Goal: Task Accomplishment & Management: Complete application form

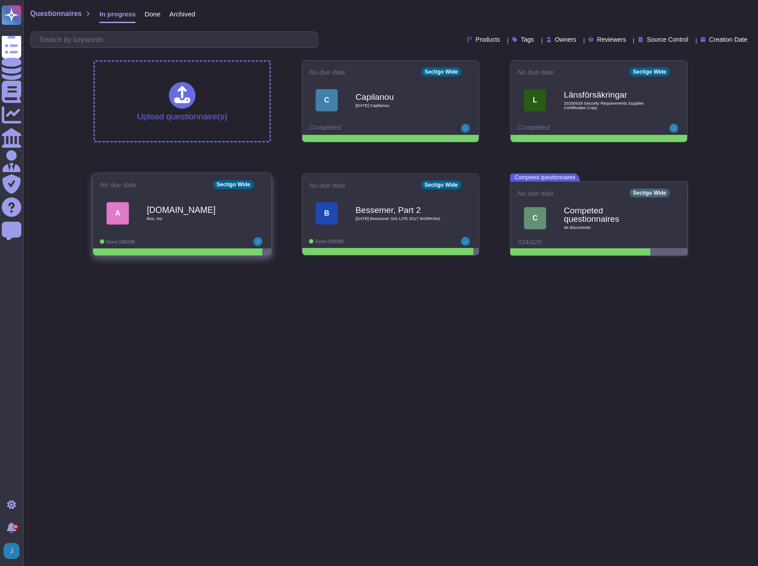
click at [171, 205] on b "[DOMAIN_NAME]" at bounding box center [192, 209] width 90 height 8
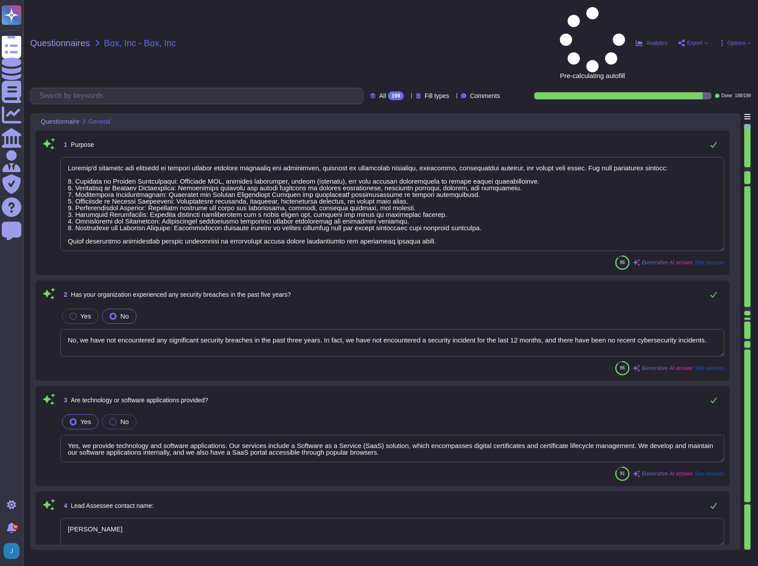
type textarea "Sectigo's services are designed to provide digital identity solutions for busin…"
type textarea "No, we have not encountered any significant security breaches in the past three…"
type textarea "Yes, we provide technology and software applications. Our services include a So…"
type textarea "[PERSON_NAME]"
type textarea "No, Sectigo does not utilize the services of Fourth-Nth parties for the deliver…"
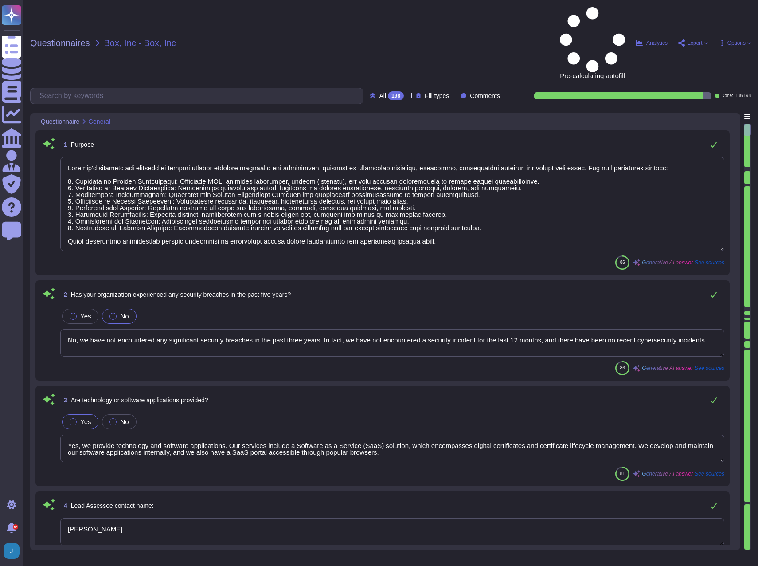
type textarea "Yes, network connectivity is required. Simple connectivity to our SaaS portal i…"
type textarea "Our solution (SCM) allows remote access by vendors and business partners for re…"
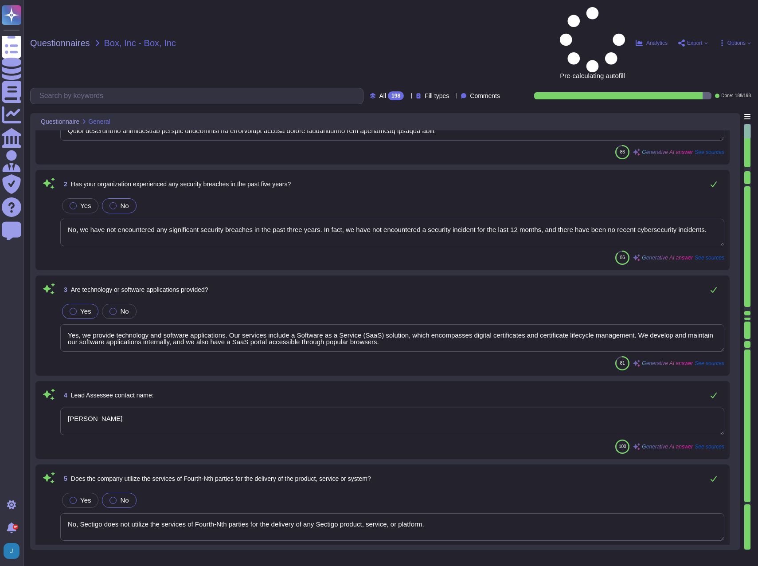
scroll to position [177, 0]
type textarea "No, the products, services, or systems do not require system to system integrat…"
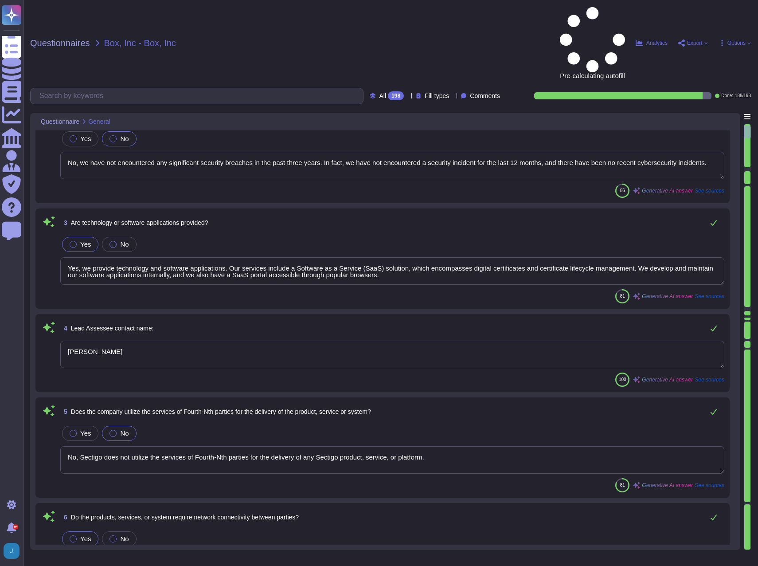
type textarea "The service hosting models provided as part of this service include: 1. Softwar…"
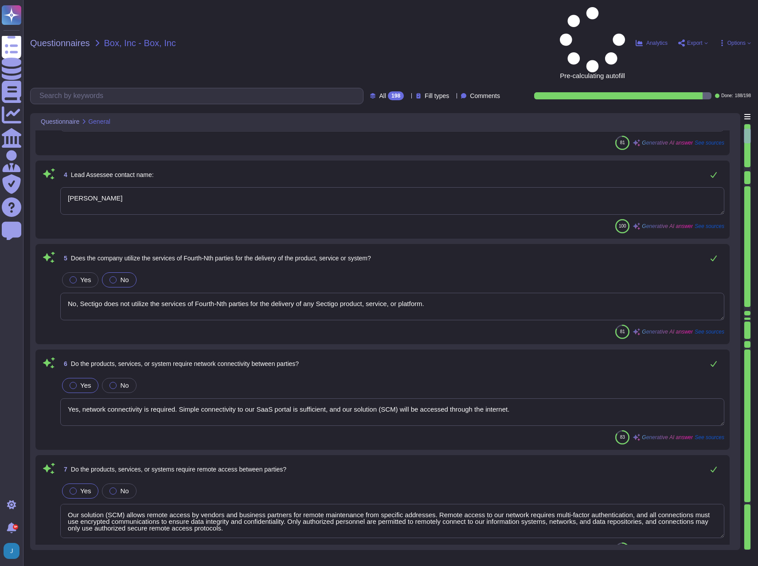
type textarea "The contact job title is the Chief Information Security Officer (CISO)."
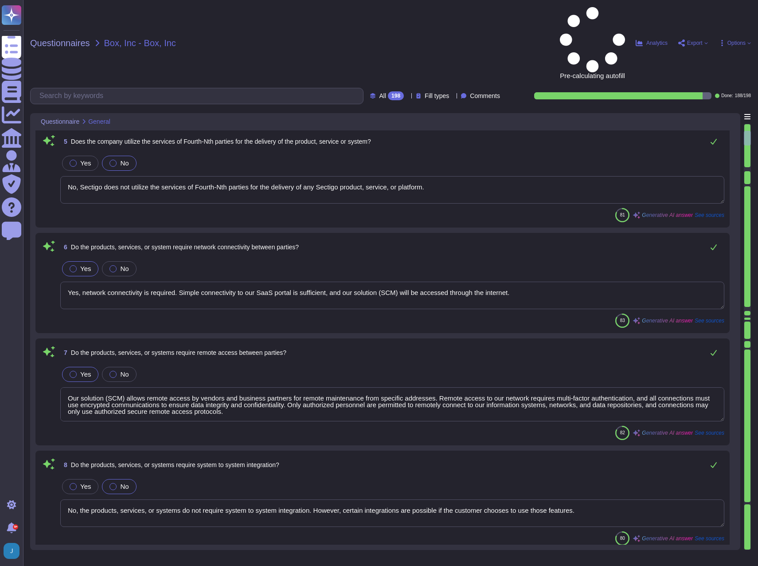
scroll to position [443, 0]
type textarea "For business contact information, please reach out to our enterprise sales repr…"
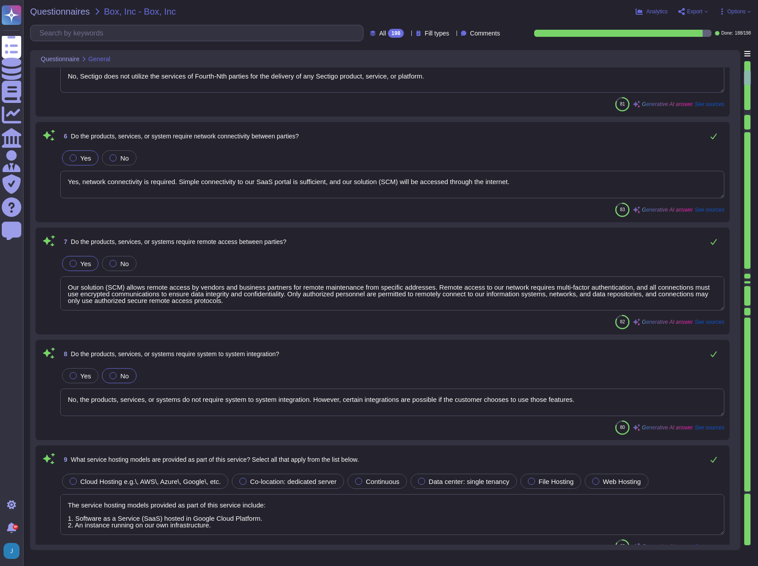
type textarea "- Software as a Service (SaaS) hosted in Google Cloud Platform - An instance ru…"
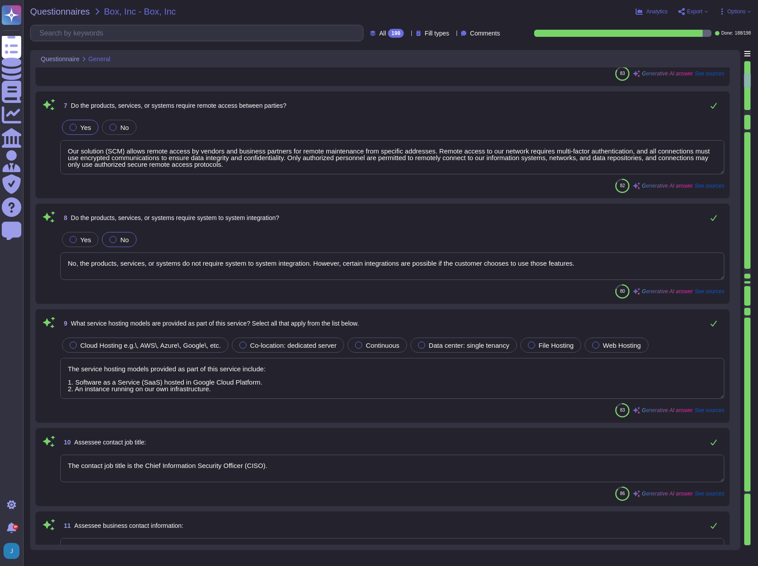
scroll to position [621, 0]
type textarea "The breach involved a security incident at SSL247, an entity acquired in [DATE]…"
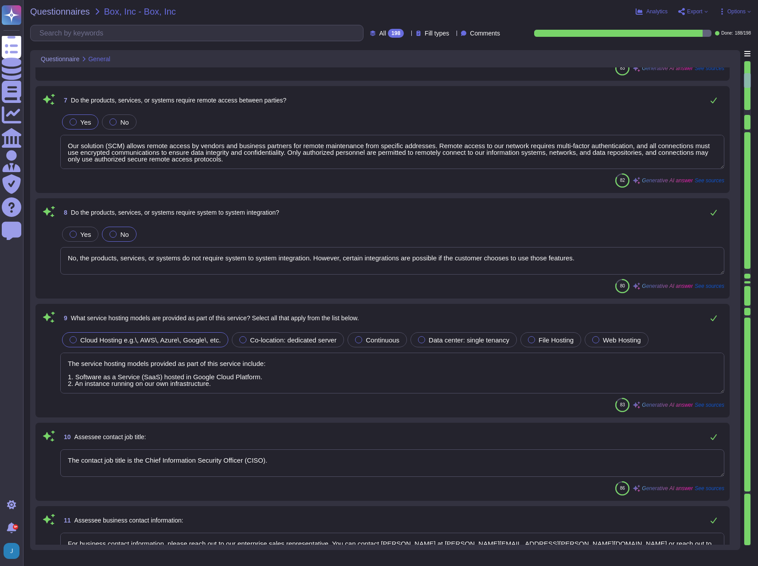
click at [74, 341] on div at bounding box center [73, 339] width 7 height 7
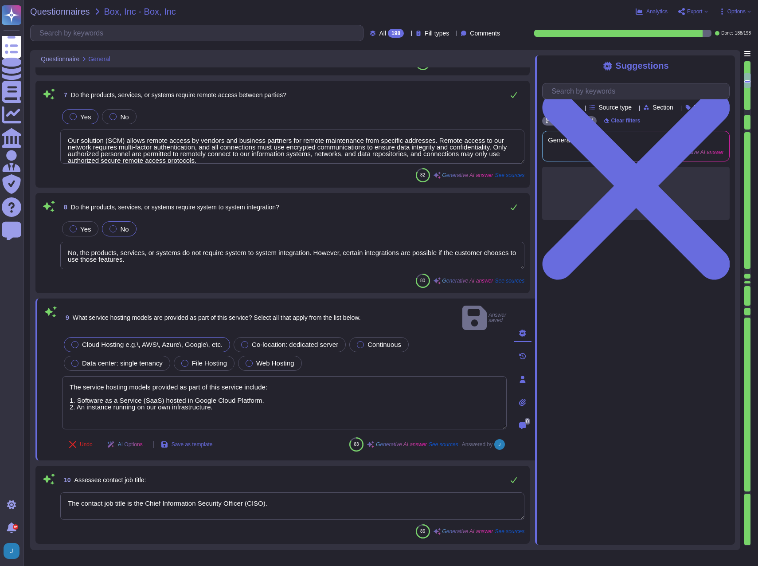
type textarea "The breach involved a security incident at SSL247, an entity acquired in [DATE]…"
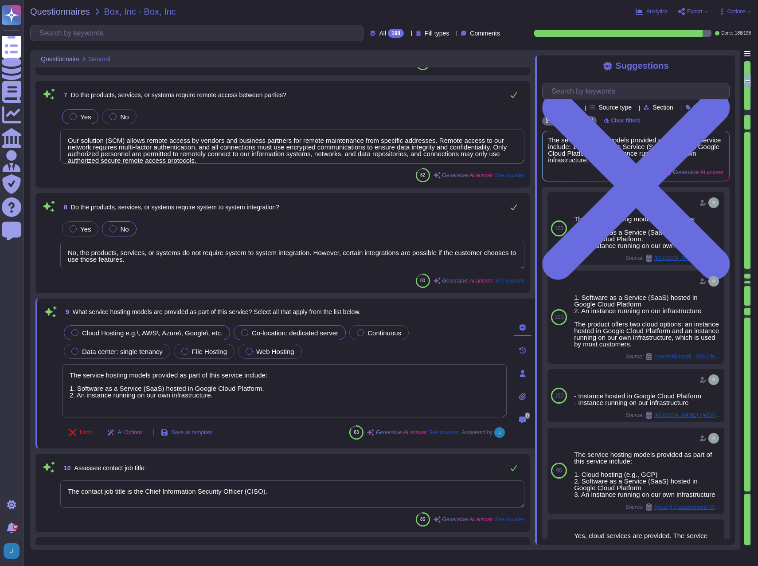
click at [244, 334] on div at bounding box center [244, 332] width 7 height 7
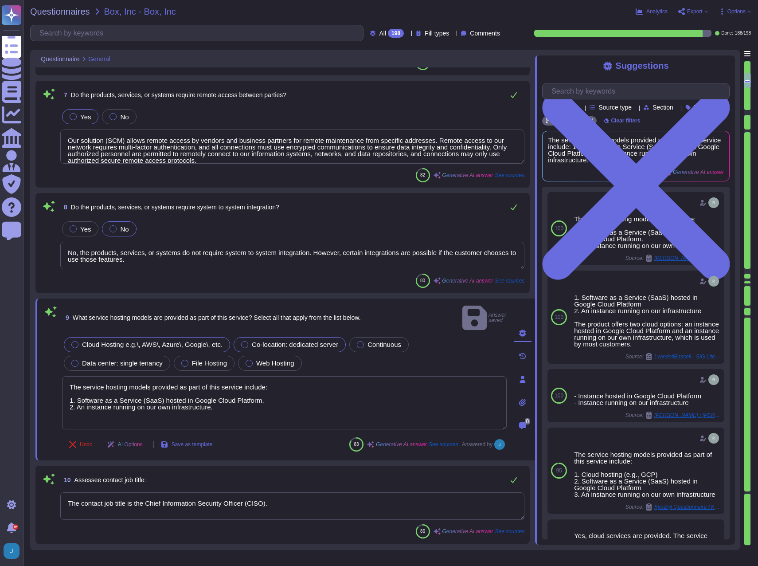
click at [104, 341] on span "Cloud Hosting e.g.\, AWS\, Azure\, Google\, etc." at bounding box center [152, 345] width 141 height 8
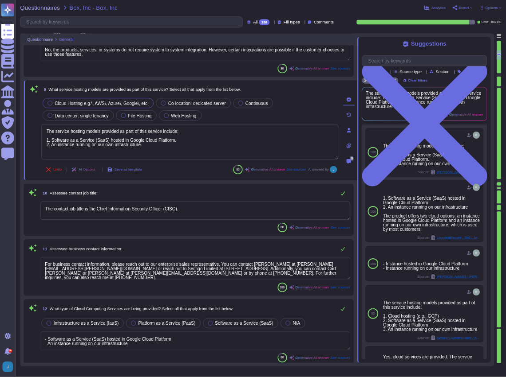
scroll to position [843, 0]
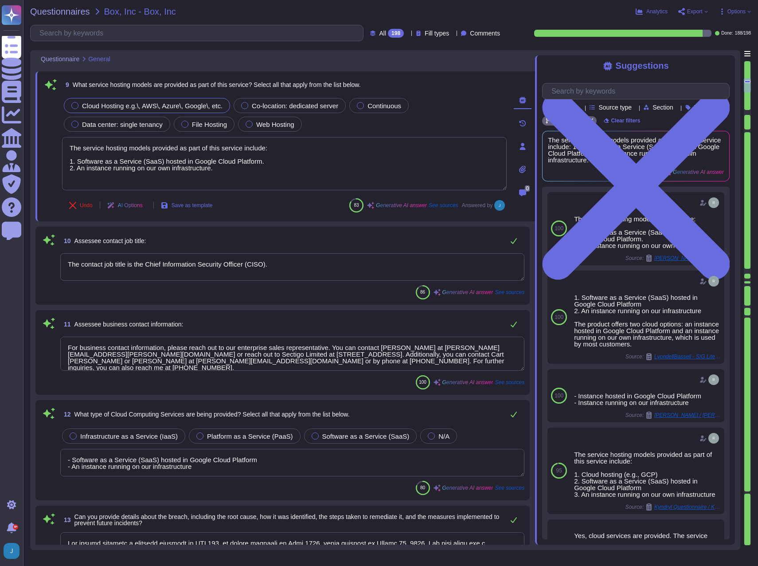
type textarea "- Digital certificates - Automated Certificate Lifecycle Management (CLM) solut…"
click at [186, 349] on textarea "For business contact information, please reach out to our enterprise sales repr…" at bounding box center [292, 354] width 464 height 34
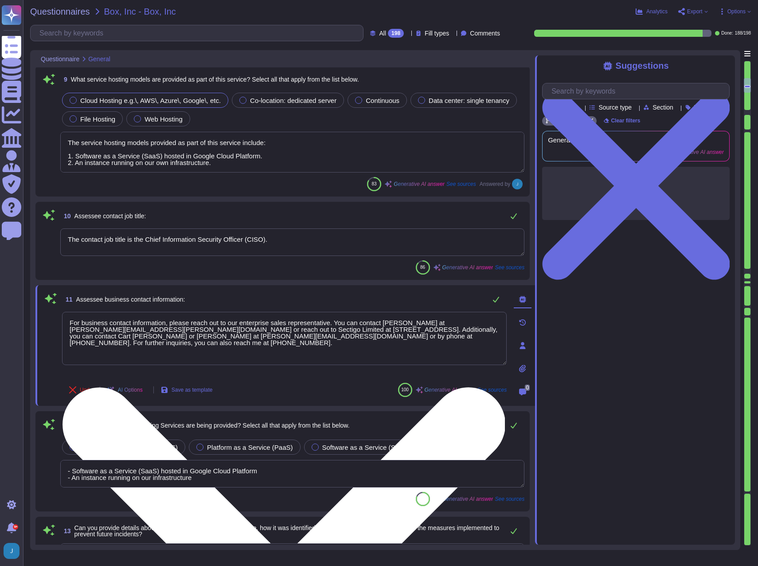
type textarea "- Digital certificates - Automated Certificate Lifecycle Management (CLM) solut…"
click at [186, 349] on textarea "For business contact information, please reach out to our enterprise sales repr…" at bounding box center [284, 338] width 445 height 53
drag, startPoint x: 101, startPoint y: 337, endPoint x: 64, endPoint y: 318, distance: 41.9
click at [64, 318] on textarea ".For business contact information, please reach out to our enterprise sales rep…" at bounding box center [284, 338] width 445 height 53
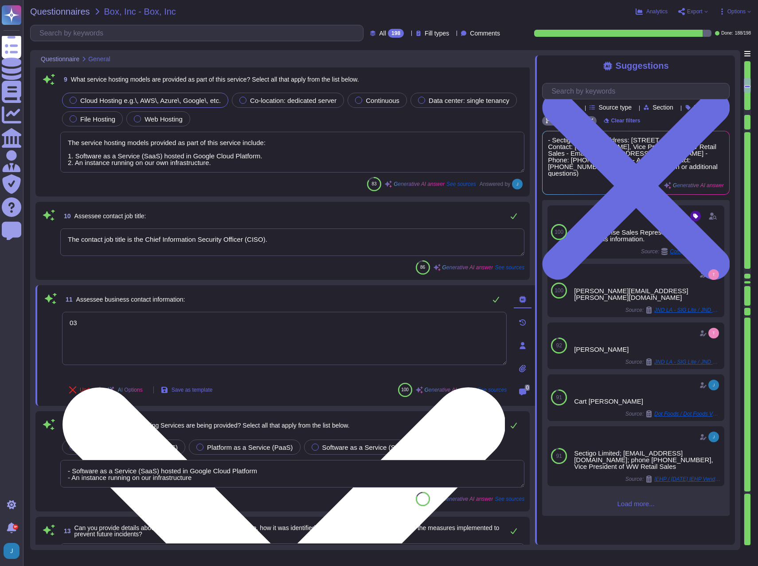
type textarea "3"
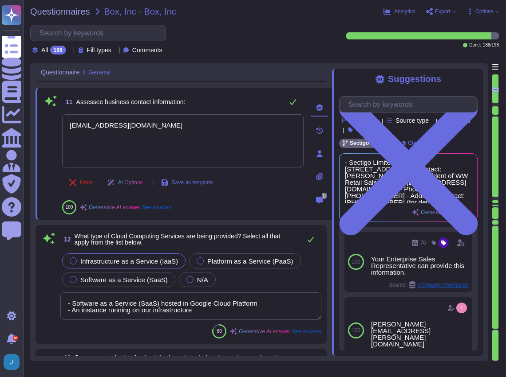
scroll to position [1079, 0]
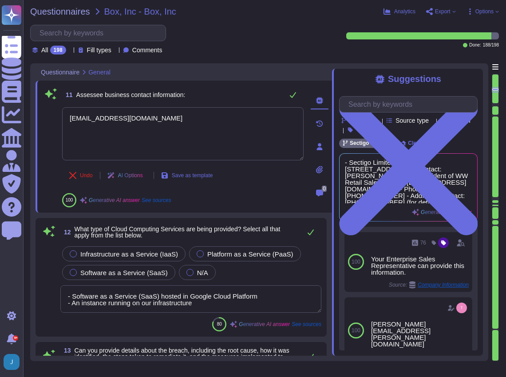
type textarea "[EMAIL_ADDRESS][DOMAIN_NAME]"
click at [79, 272] on div "Infrastructure as a Service (IaaS) Platform as a Service (PaaS) Software as a S…" at bounding box center [190, 279] width 261 height 69
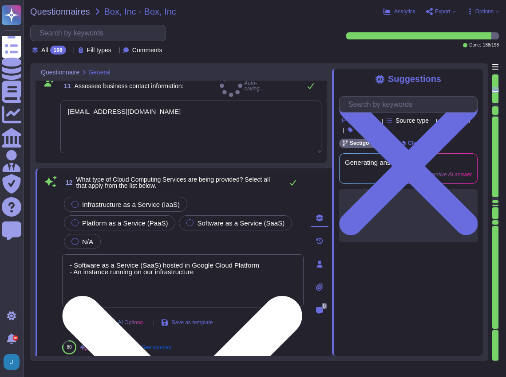
type textarea "- Digital certificates - Automated Certificate Lifecycle Management (CLM) solut…"
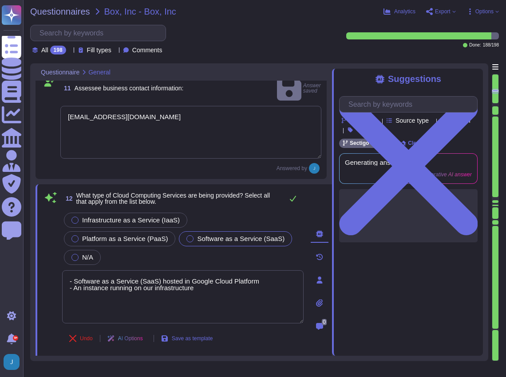
click at [179, 232] on div "Software as a Service (SaaS)" at bounding box center [235, 239] width 113 height 15
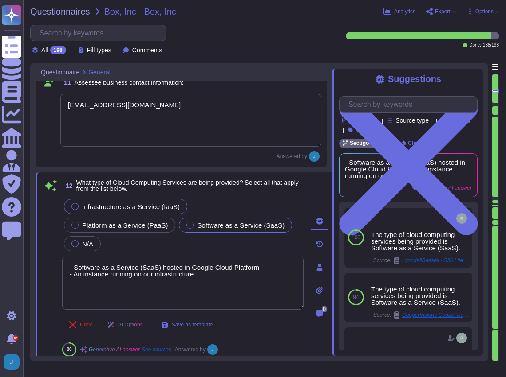
click at [74, 206] on div at bounding box center [74, 206] width 7 height 7
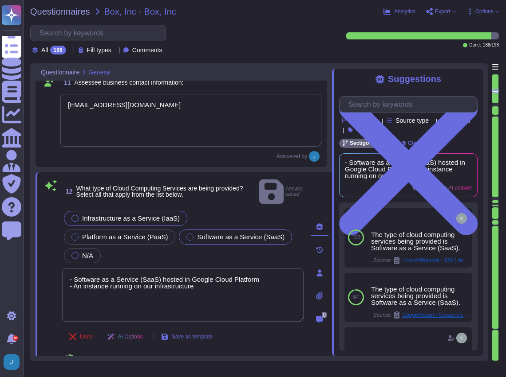
click at [186, 234] on div at bounding box center [189, 237] width 7 height 7
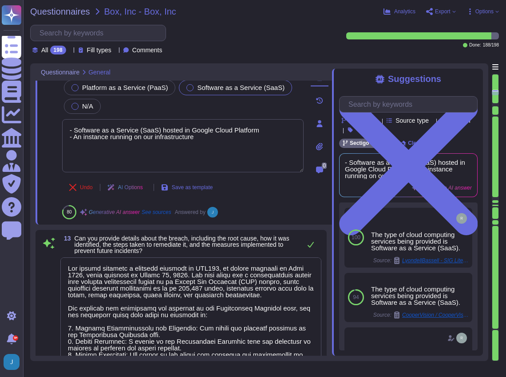
type textarea "The country of origin or incorporation of the company/business is the [GEOGRAPH…"
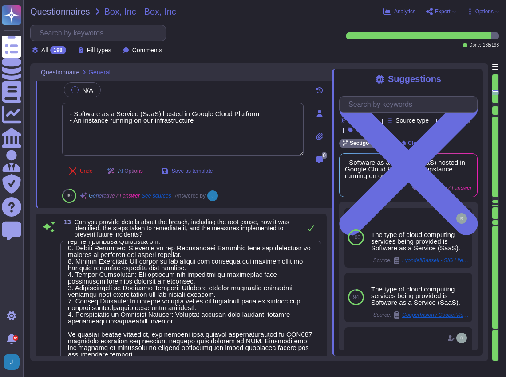
scroll to position [87, 0]
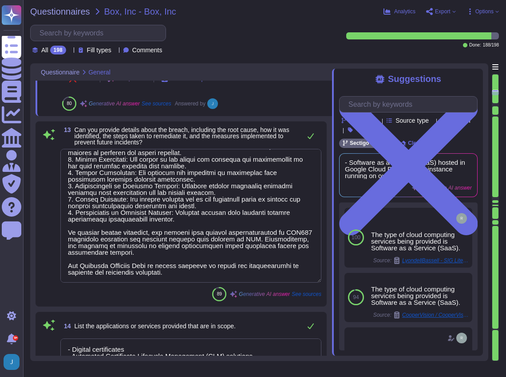
type textarea "The company has been in business for more than 25 years."
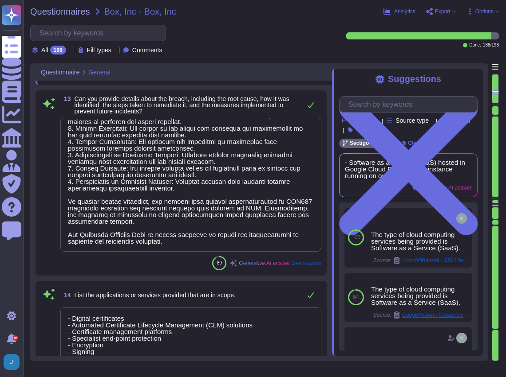
scroll to position [1345, 0]
type textarea "The assessment is conducted for the entire company, covering all functional are…"
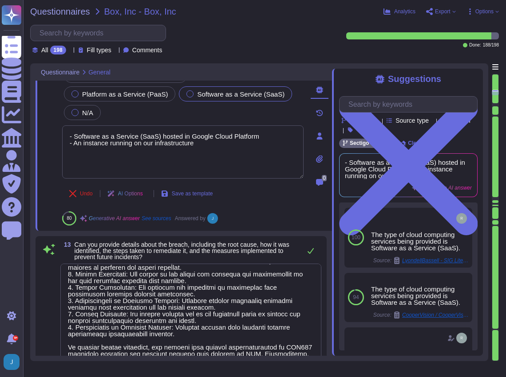
type textarea "The contact job title is the Chief Information Security Officer (CISO)."
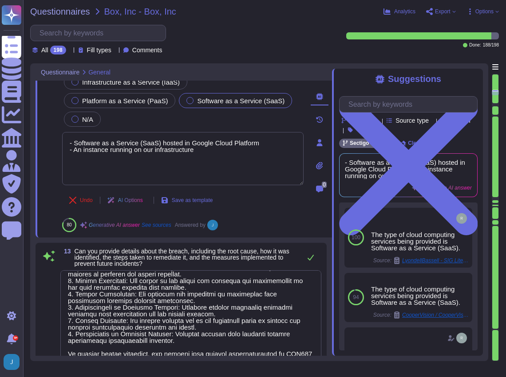
click at [154, 285] on textarea at bounding box center [190, 338] width 261 height 134
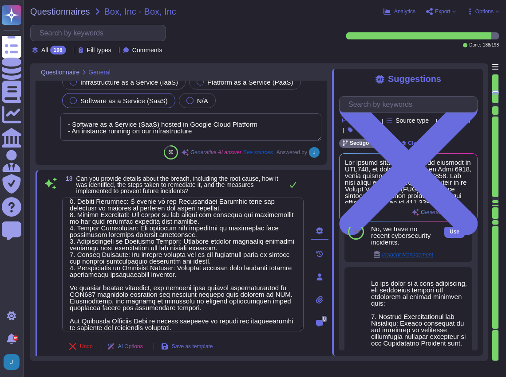
scroll to position [391, 0]
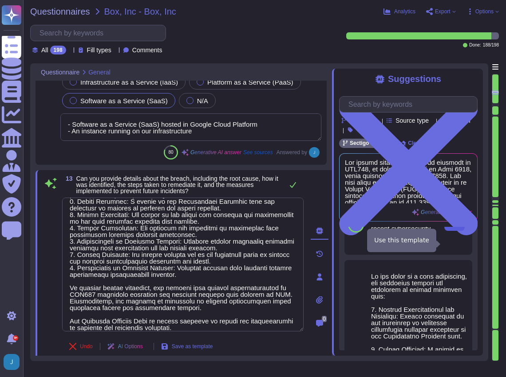
click at [452, 228] on span "Use" at bounding box center [454, 224] width 10 height 5
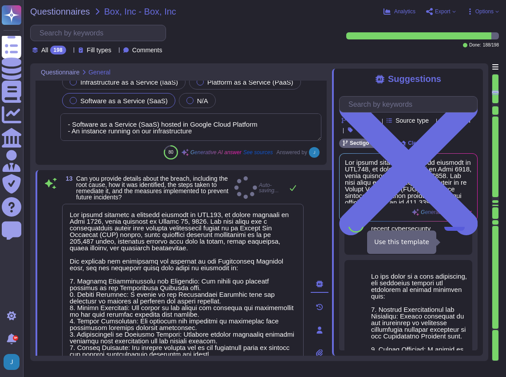
type textarea "The breach involved a security incident at SSL247, an entity acquired in [DATE]…"
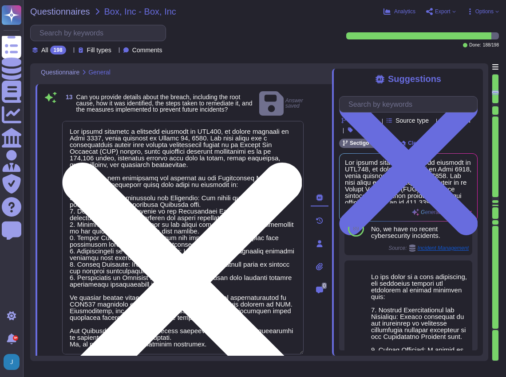
scroll to position [1286, 0]
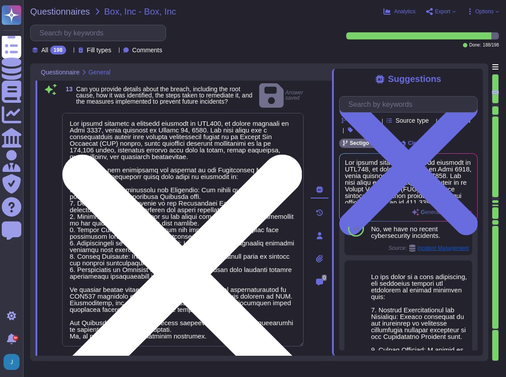
type textarea "The country of origin or incorporation of the company/business is the [GEOGRAPH…"
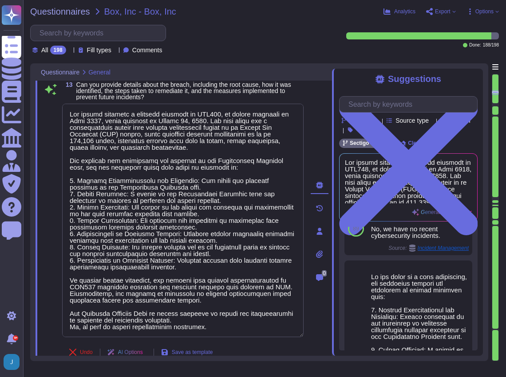
scroll to position [0, 0]
drag, startPoint x: 181, startPoint y: 318, endPoint x: 56, endPoint y: 103, distance: 248.4
click at [56, 103] on div "13 Can you provide details about the breach, including the root cause, how it w…" at bounding box center [173, 231] width 261 height 299
type textarea "No, we have no recent cybersecurity incidents."
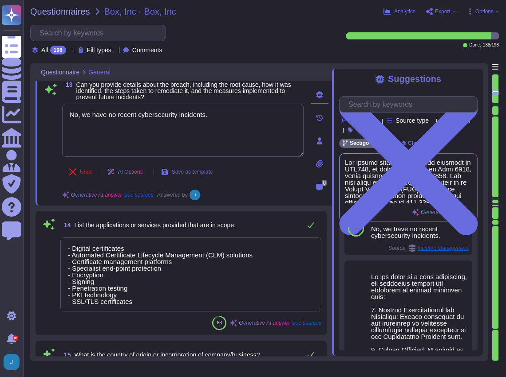
type textarea "The company has been in business for more than 25 years."
type textarea "The assessment is conducted for the entire company, covering all functional are…"
type textarea "No, we have no recent cybersecurity incidents."
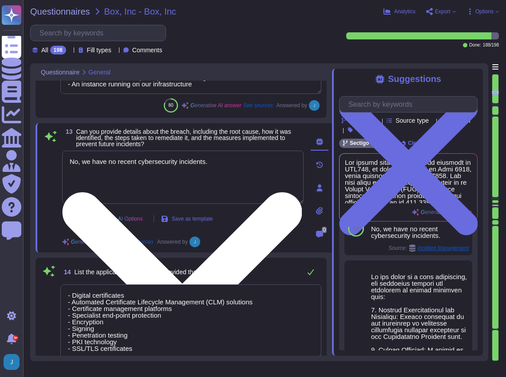
type textarea "The contact job title is the Chief Information Security Officer (CISO)."
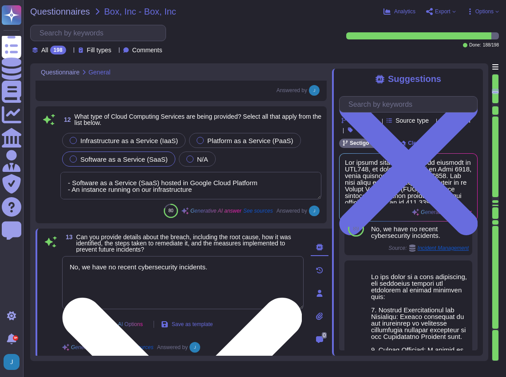
type textarea "The service hosting models provided as part of this service include: 1. Softwar…"
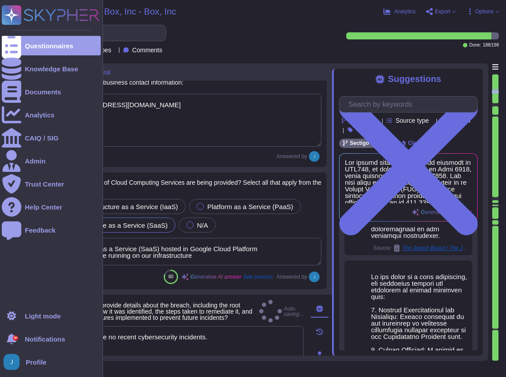
type textarea "No, we have no recent cybersecurity incidents."
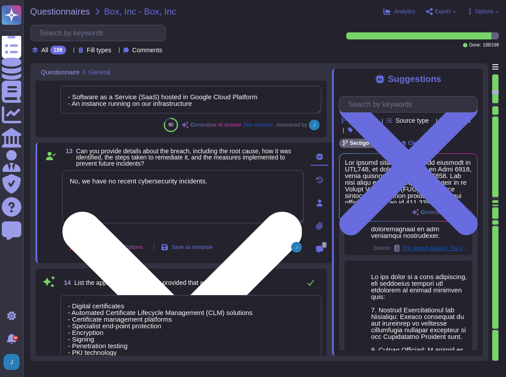
type textarea "The assessment is conducted for the entire company, covering all functional are…"
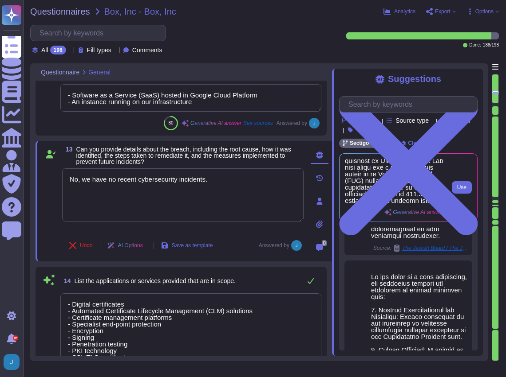
scroll to position [29, 0]
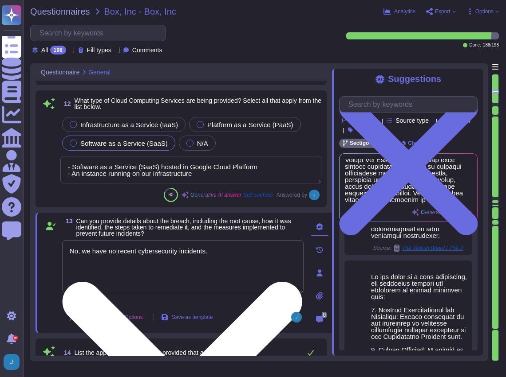
type textarea "The service hosting models provided as part of this service include: 1. Softwar…"
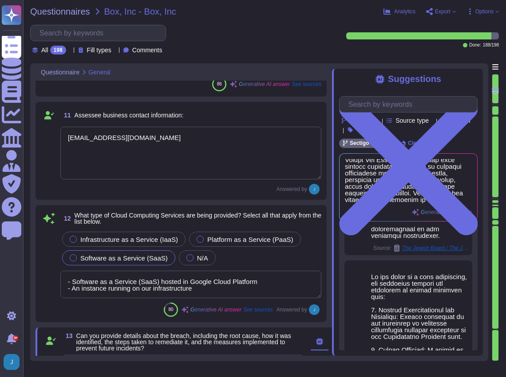
type textarea "No, the products, services, or systems do not require system to system integrat…"
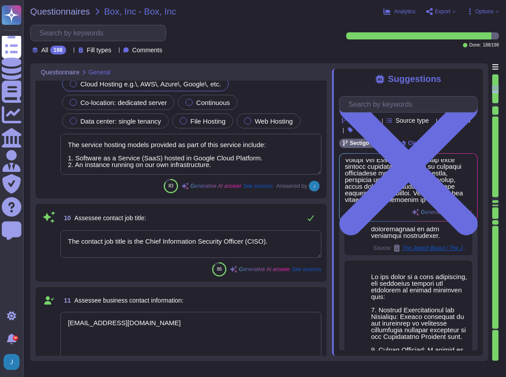
type textarea "Our solution (SCM) allows remote access by vendors and business partners for re…"
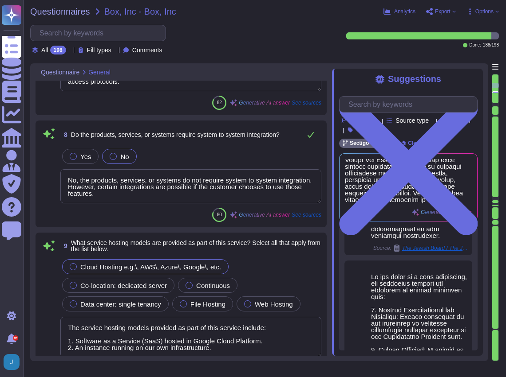
type textarea "Yes, network connectivity is required. Simple connectivity to our SaaS portal i…"
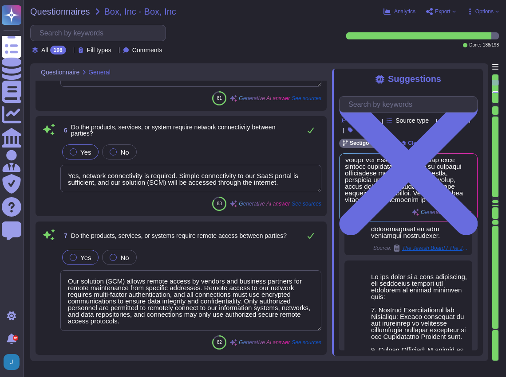
type textarea "Yes, we provide technology and software applications. Our services include a So…"
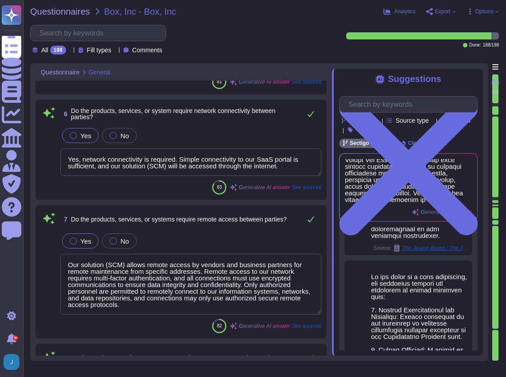
type textarea "[PERSON_NAME]"
type textarea "No, Sectigo does not utilize the services of Fourth-Nth parties for the deliver…"
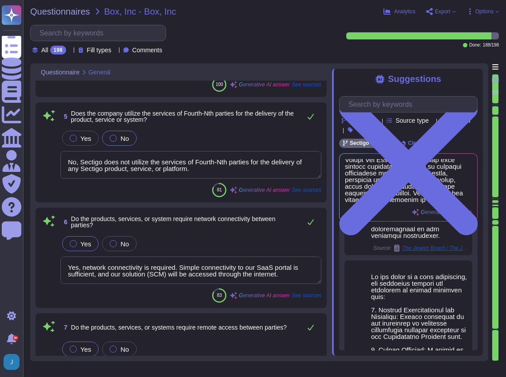
type textarea "No, we have not encountered any significant security breaches in the past three…"
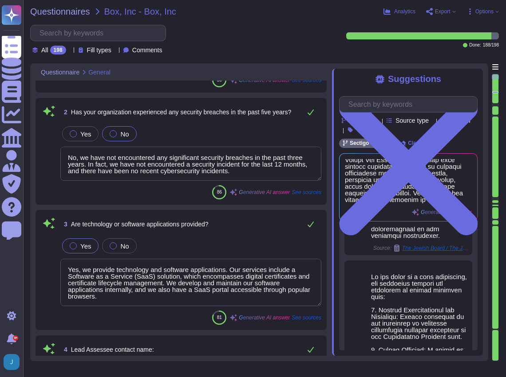
type textarea "Sectigo's services are designed to provide digital identity solutions for busin…"
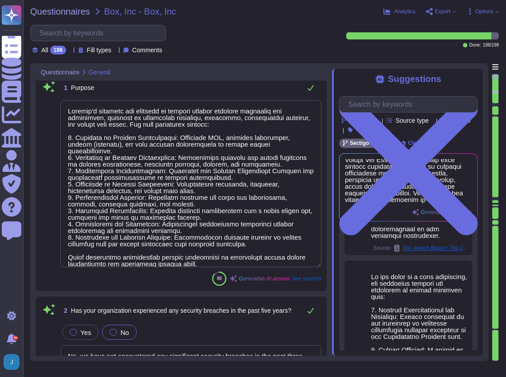
scroll to position [0, 0]
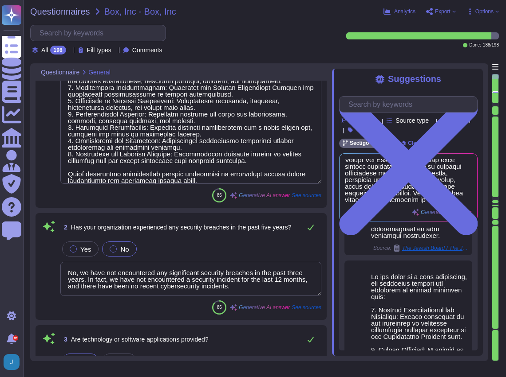
type textarea "No, Sectigo does not utilize the services of Fourth-Nth parties for the deliver…"
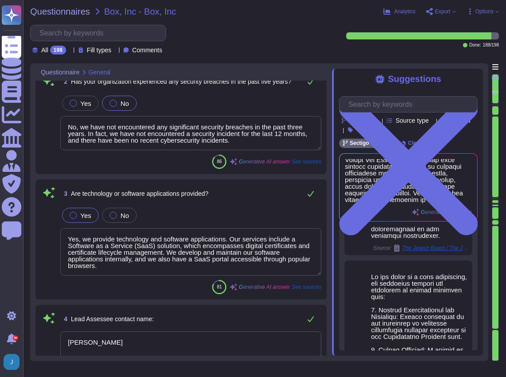
type textarea "Yes, network connectivity is required. Simple connectivity to our SaaS portal i…"
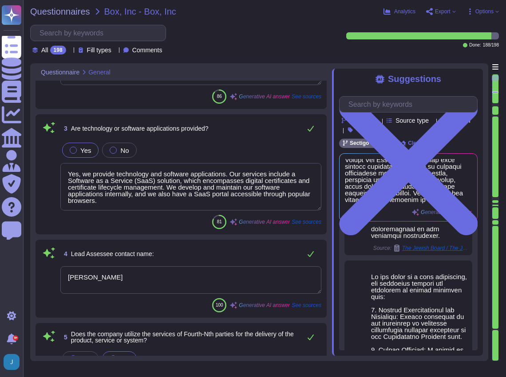
type textarea "Our solution (SCM) allows remote access by vendors and business partners for re…"
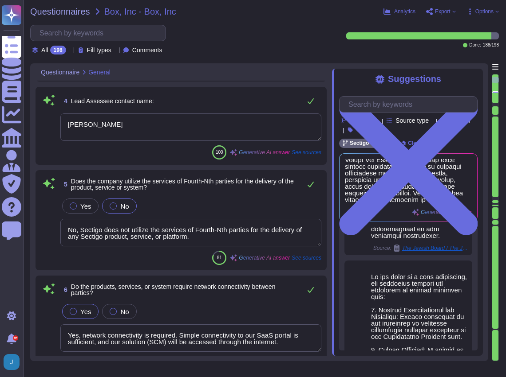
scroll to position [502, 0]
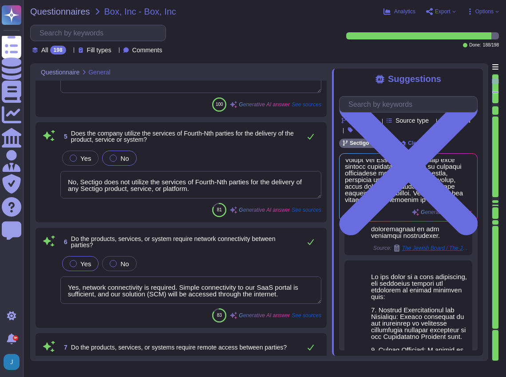
type textarea "No, the products, services, or systems do not require system to system integrat…"
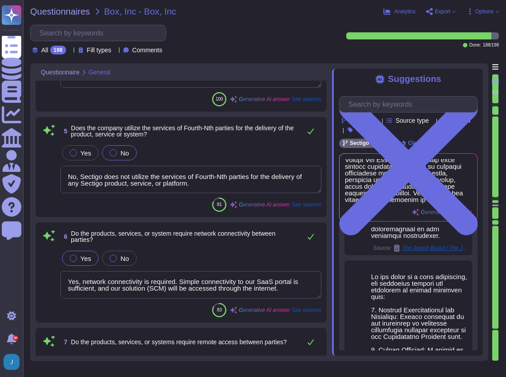
type textarea "The service hosting models provided as part of this service include: 1. Softwar…"
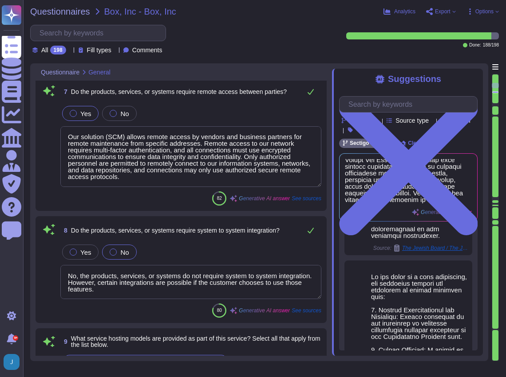
type textarea "The contact job title is the Chief Information Security Officer (CISO)."
type textarea "[EMAIL_ADDRESS][DOMAIN_NAME]"
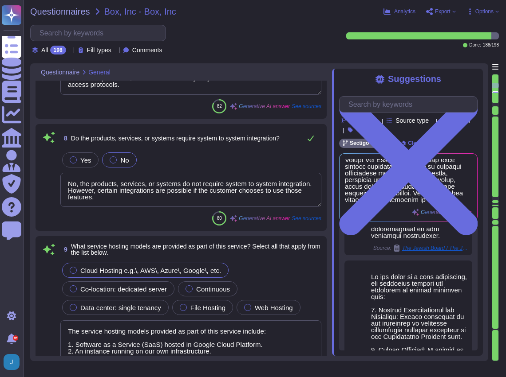
type textarea "- Software as a Service (SaaS) hosted in Google Cloud Platform - An instance ru…"
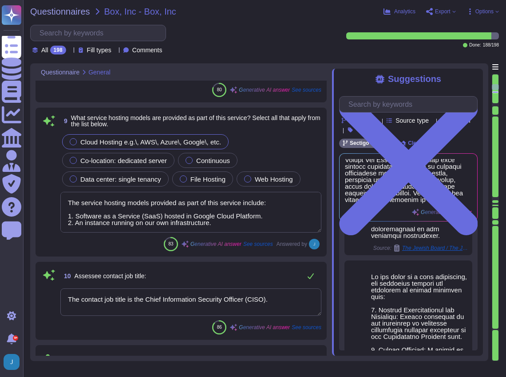
type textarea "No, we have no recent cybersecurity incidents."
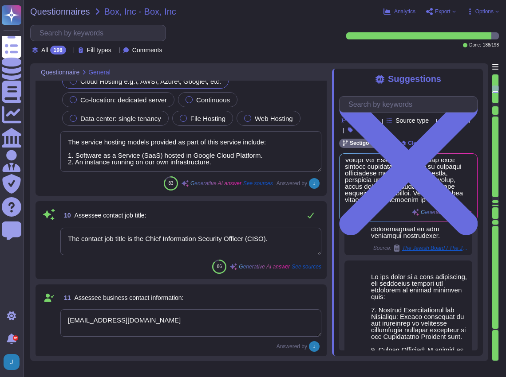
type textarea "- Digital certificates - Automated Certificate Lifecycle Management (CLM) solut…"
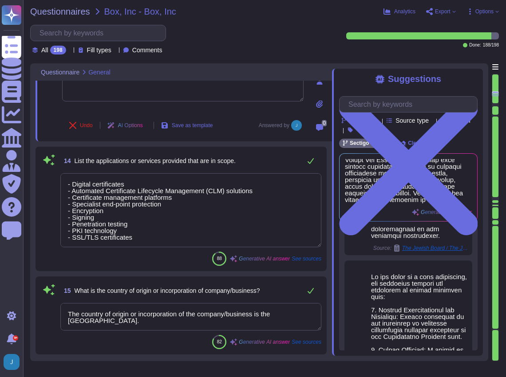
type textarea "The country of origin or incorporation of the company/business is the [GEOGRAPH…"
type textarea "The company has been in business for more than 25 years."
type textarea "The assessment is conducted for the entire company, covering all functional are…"
type textarea "Sectigo offers a range of digital identity solutions aimed at enhancing securit…"
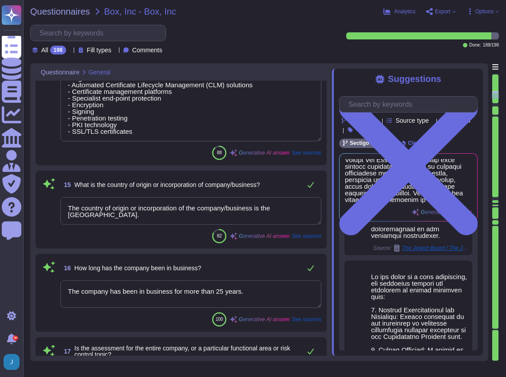
type textarea "The important publicly facing URLs in scope for the assessment include [DOMAIN_…"
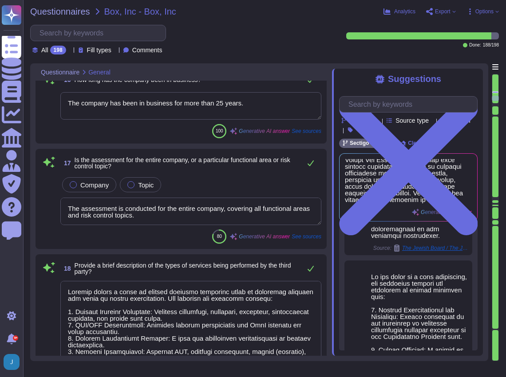
type textarea "No, the company does not provide personnel or staff augmentation."
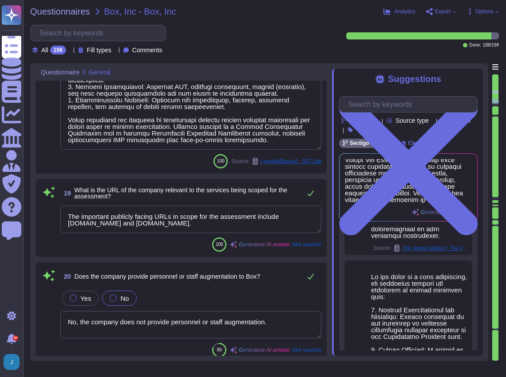
type textarea "Entrust - Sectigo | SRM - Corporate Security (CorpSec) - Default | Unknown"
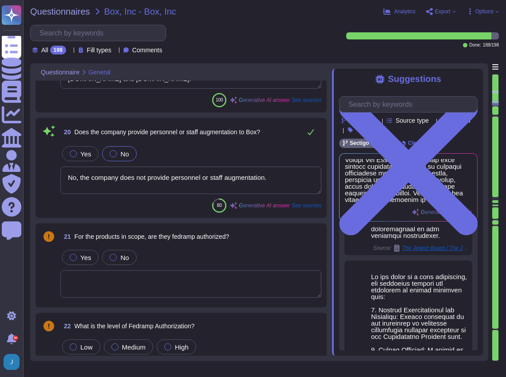
type textarea "Yes, we have documented policies, procedures, and controls in place to ensure t…"
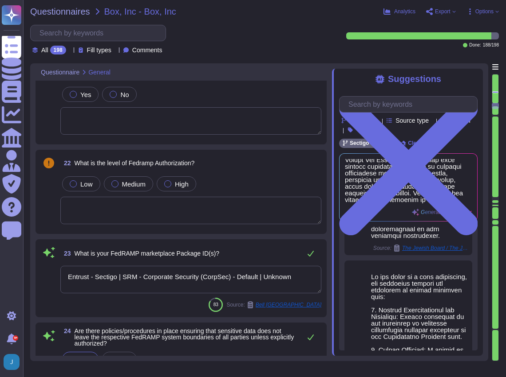
type textarea "Yes, the organization maintains an incident response plan that includes a suppl…"
type textarea "- Customer-provided employee names - Customer-provided email addresses (conside…"
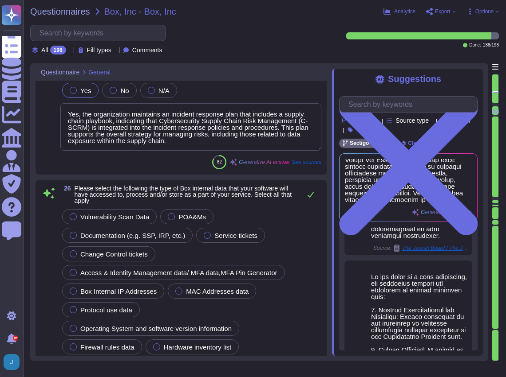
type textarea "The above list is for illustrative purposes only and is by no means an exhausti…"
type textarea "SCM is designed to comply with CABF and ETSI requirements and is subject to ann…"
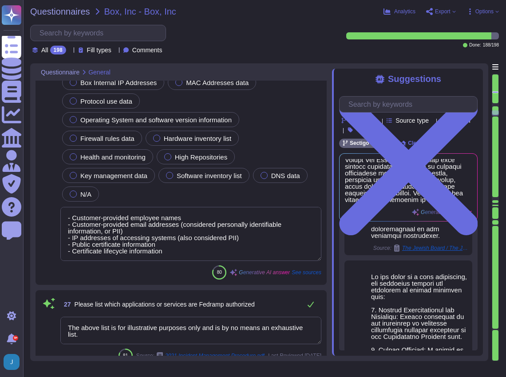
type textarea "We do not employ or allow any cryptographic modules that do not conform to the …"
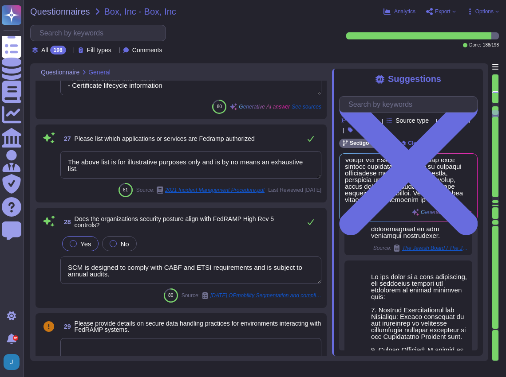
type textarea "Yes, the organization maintains policies, standards, and procedures for identif…"
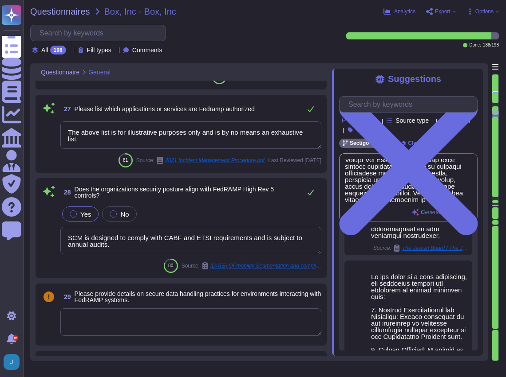
scroll to position [2867, 0]
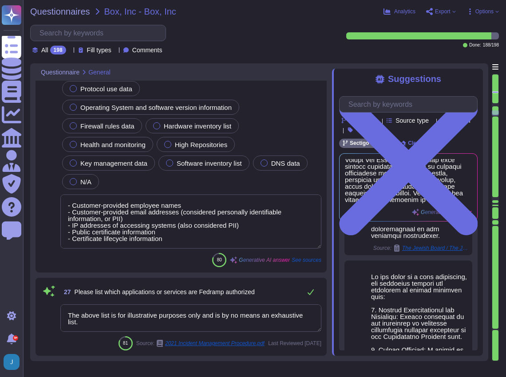
type textarea "Yes, the organization maintains an incident response plan that includes a suppl…"
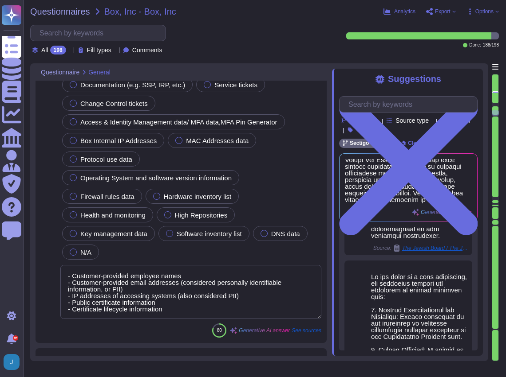
type textarea "Yes, we have documented policies, procedures, and controls in place to ensure t…"
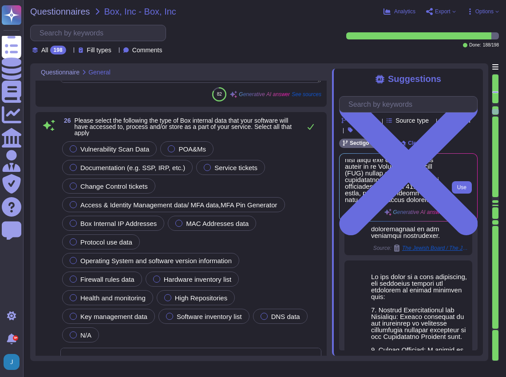
click at [369, 196] on span at bounding box center [394, 181] width 99 height 44
